Goal: Task Accomplishment & Management: Use online tool/utility

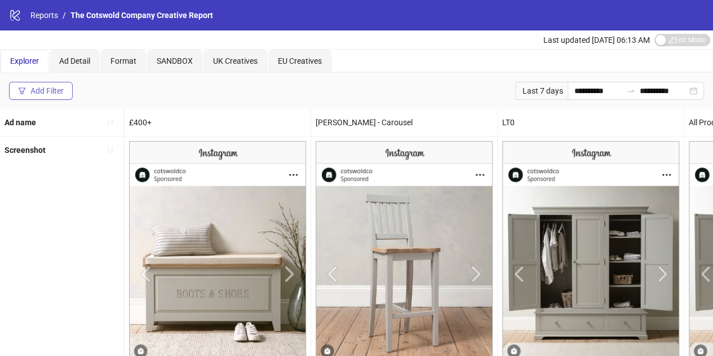
click at [64, 95] on button "Add Filter" at bounding box center [41, 91] width 64 height 18
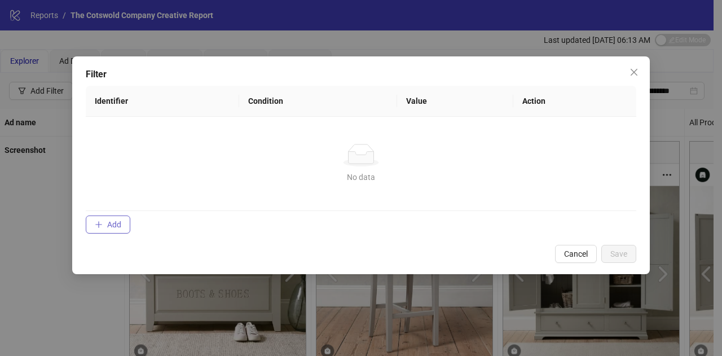
click at [105, 224] on button "Add" at bounding box center [108, 224] width 45 height 18
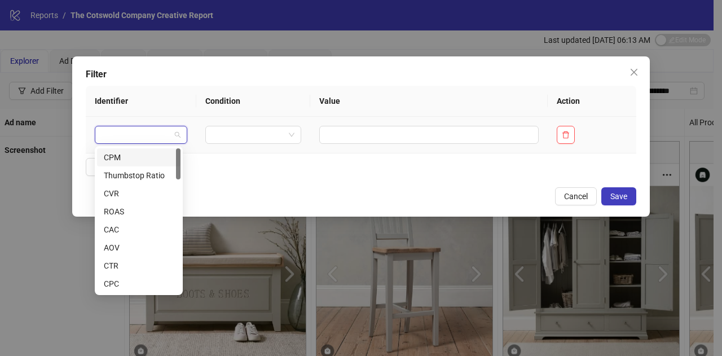
click at [152, 132] on input "search" at bounding box center [135, 134] width 69 height 17
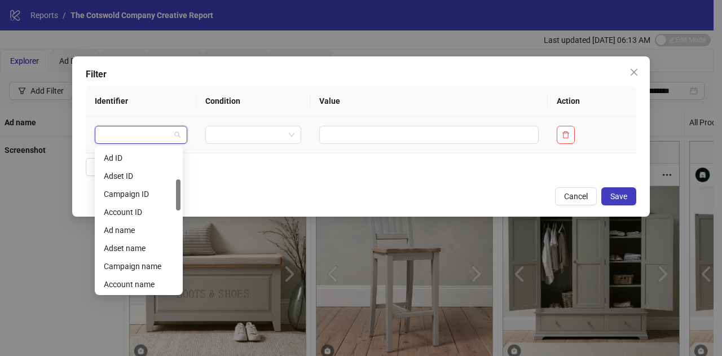
scroll to position [145, 0]
click at [138, 264] on div "Campaign name" at bounding box center [139, 265] width 70 height 12
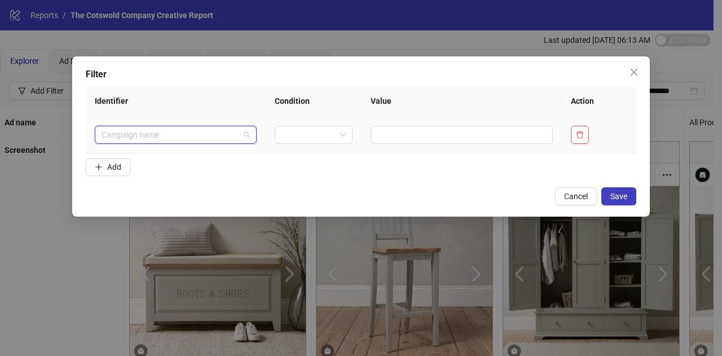
click at [233, 137] on span "Campaign name" at bounding box center [175, 134] width 148 height 17
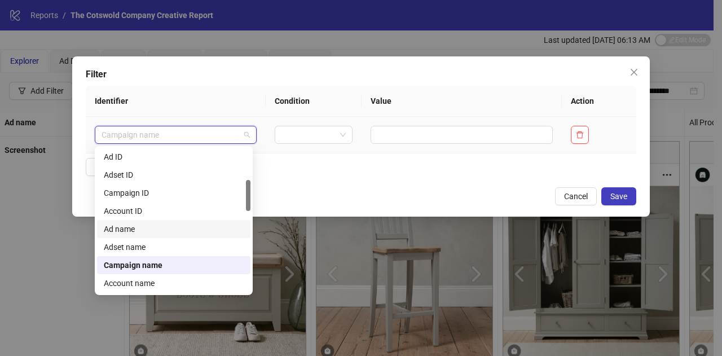
click at [191, 228] on div "Ad name" at bounding box center [174, 229] width 140 height 12
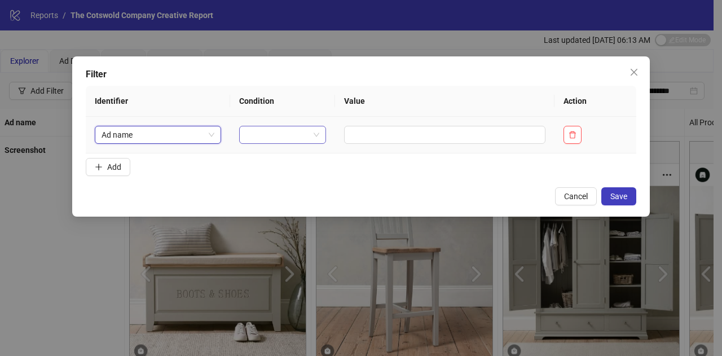
click at [281, 138] on input "search" at bounding box center [277, 134] width 63 height 17
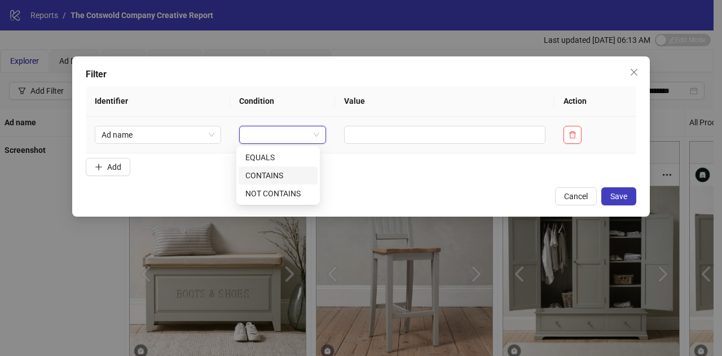
click at [280, 170] on div "CONTAINS" at bounding box center [277, 175] width 65 height 12
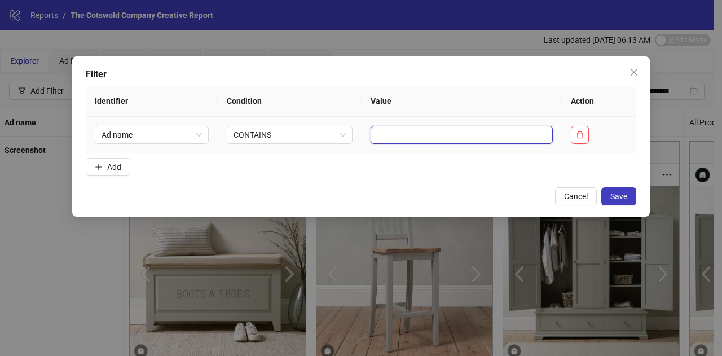
click at [370, 129] on input "text" at bounding box center [461, 135] width 182 height 18
type input "**"
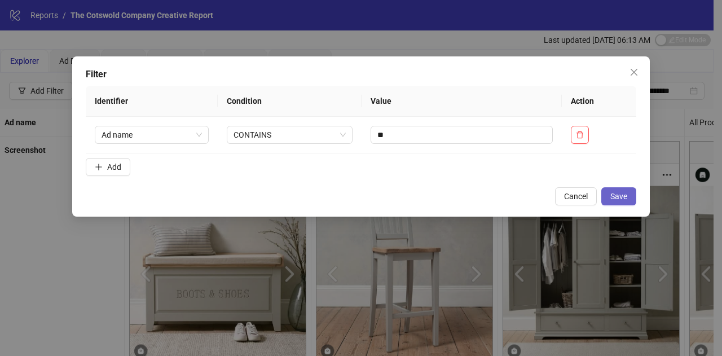
click at [620, 198] on span "Save" at bounding box center [618, 196] width 17 height 9
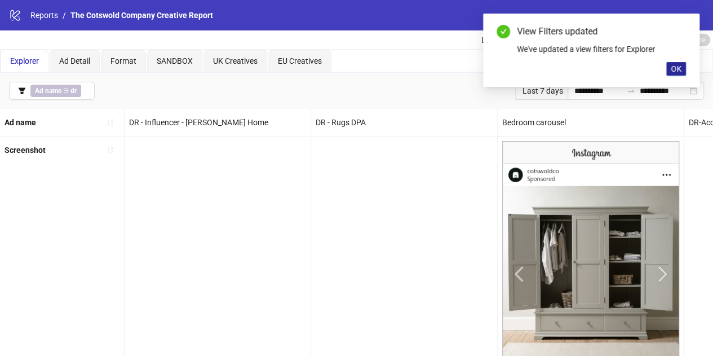
click at [674, 72] on span "OK" at bounding box center [676, 68] width 11 height 9
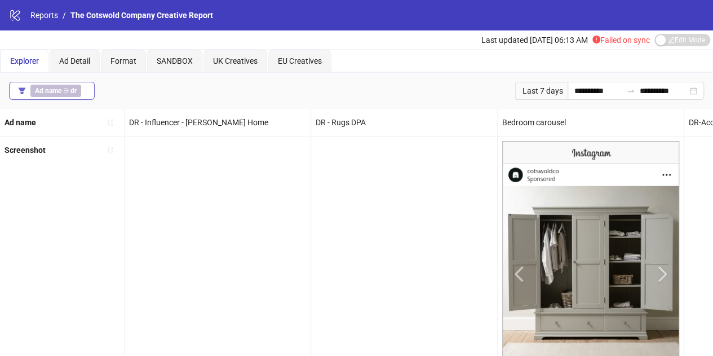
click at [24, 92] on icon "filter" at bounding box center [22, 91] width 8 height 8
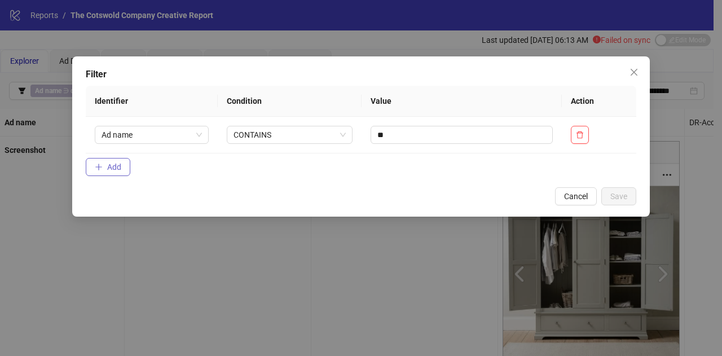
click at [114, 169] on span "Add" at bounding box center [114, 166] width 14 height 9
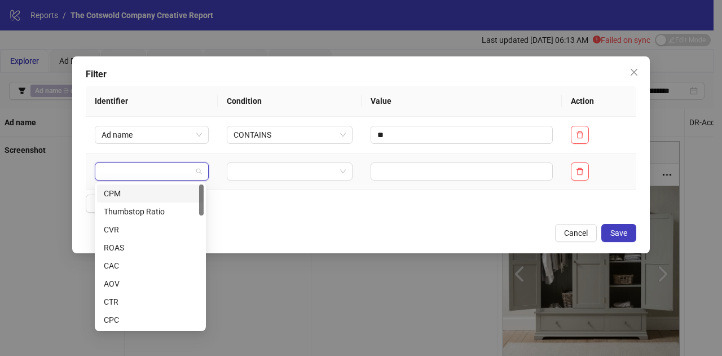
click at [157, 174] on input "search" at bounding box center [146, 171] width 90 height 17
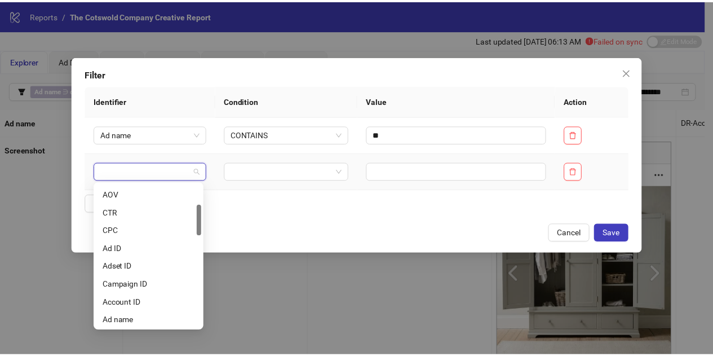
scroll to position [115, 0]
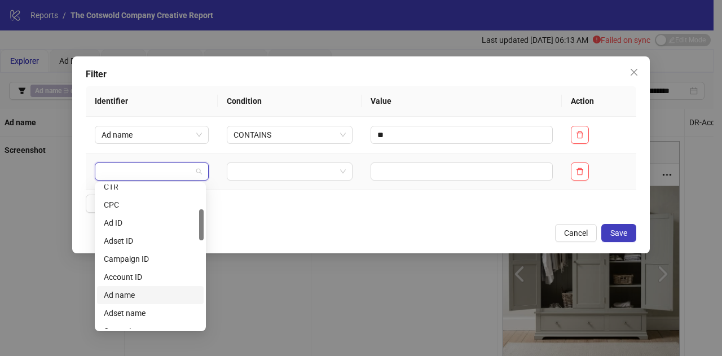
click at [140, 297] on div "Ad name" at bounding box center [150, 295] width 93 height 12
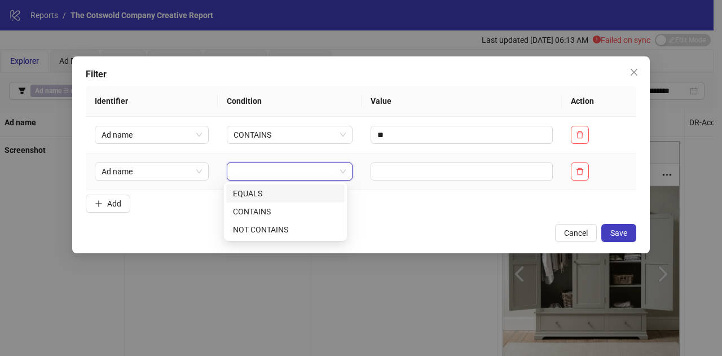
click at [263, 175] on input "search" at bounding box center [284, 171] width 102 height 17
click at [271, 209] on div "CONTAINS" at bounding box center [285, 211] width 105 height 12
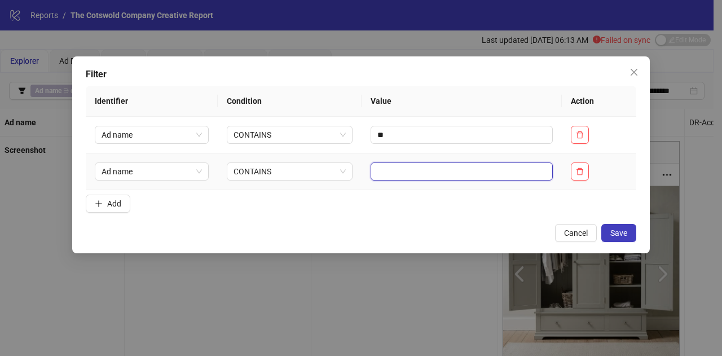
click at [390, 169] on input "text" at bounding box center [461, 171] width 182 height 18
type input "****"
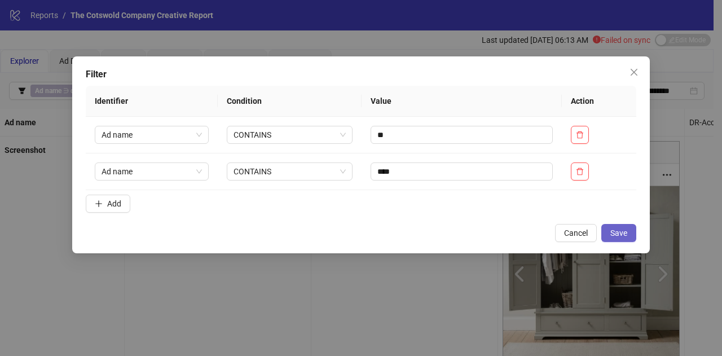
click at [619, 236] on span "Save" at bounding box center [618, 232] width 17 height 9
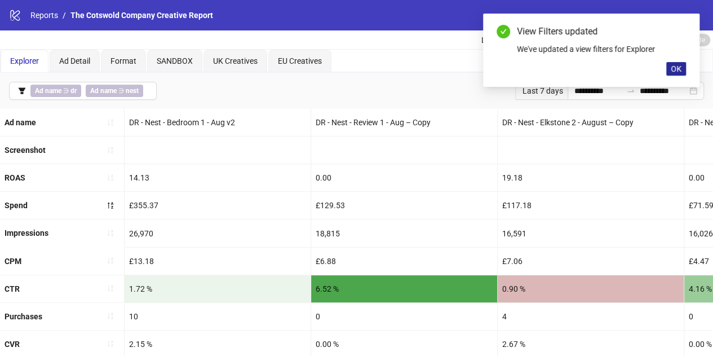
click at [675, 66] on span "OK" at bounding box center [676, 68] width 11 height 9
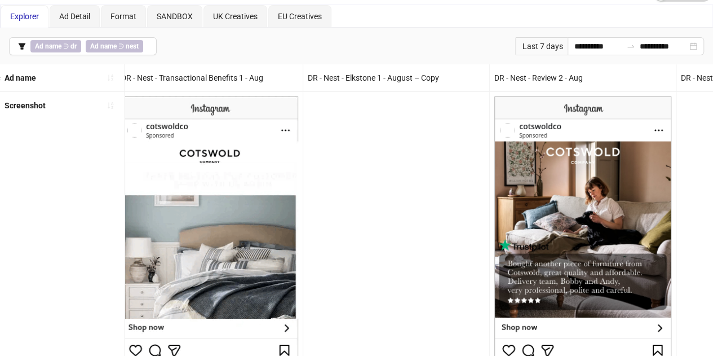
scroll to position [0, 2767]
